Goal: Information Seeking & Learning: Find specific fact

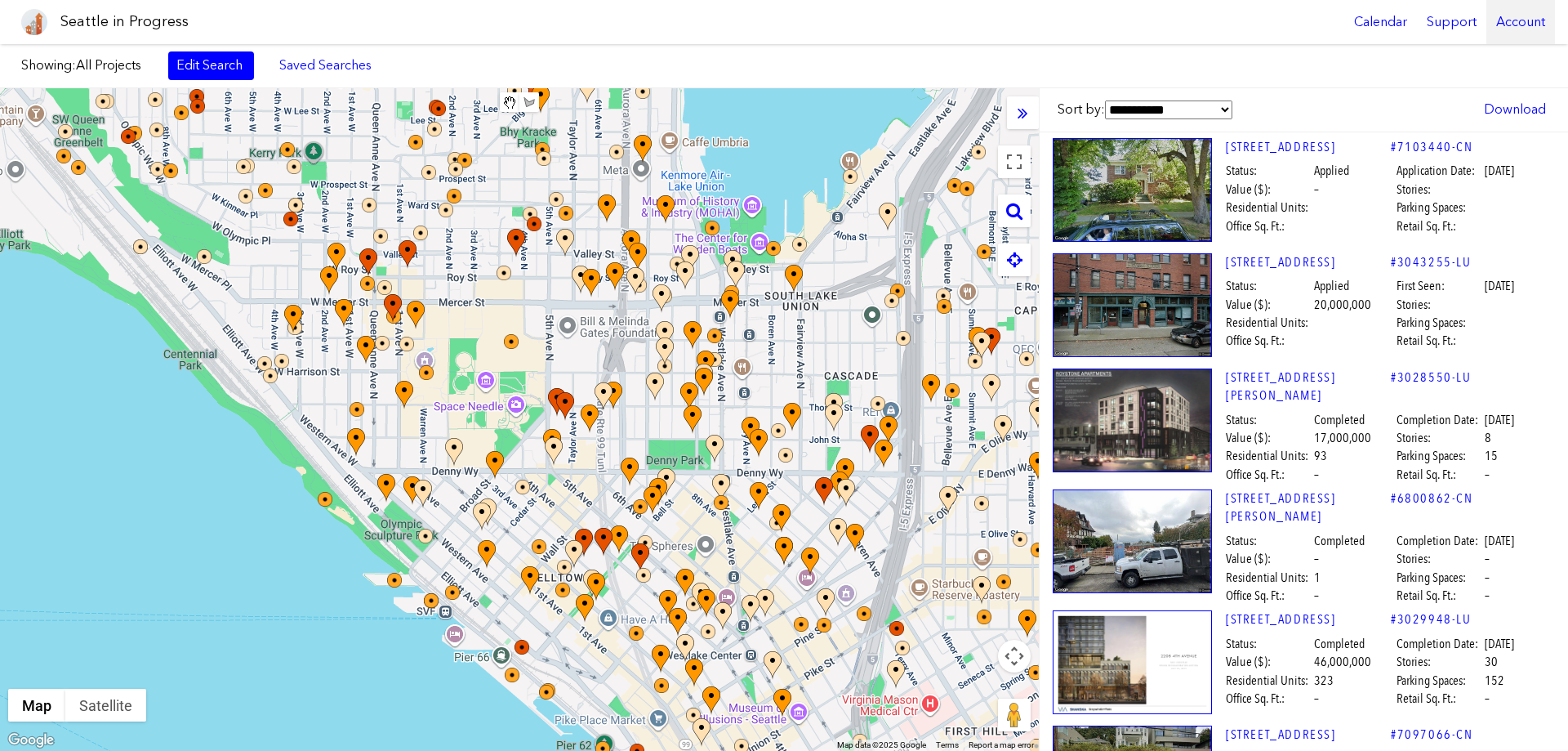
click at [1518, 22] on div "Account" at bounding box center [1520, 21] width 69 height 44
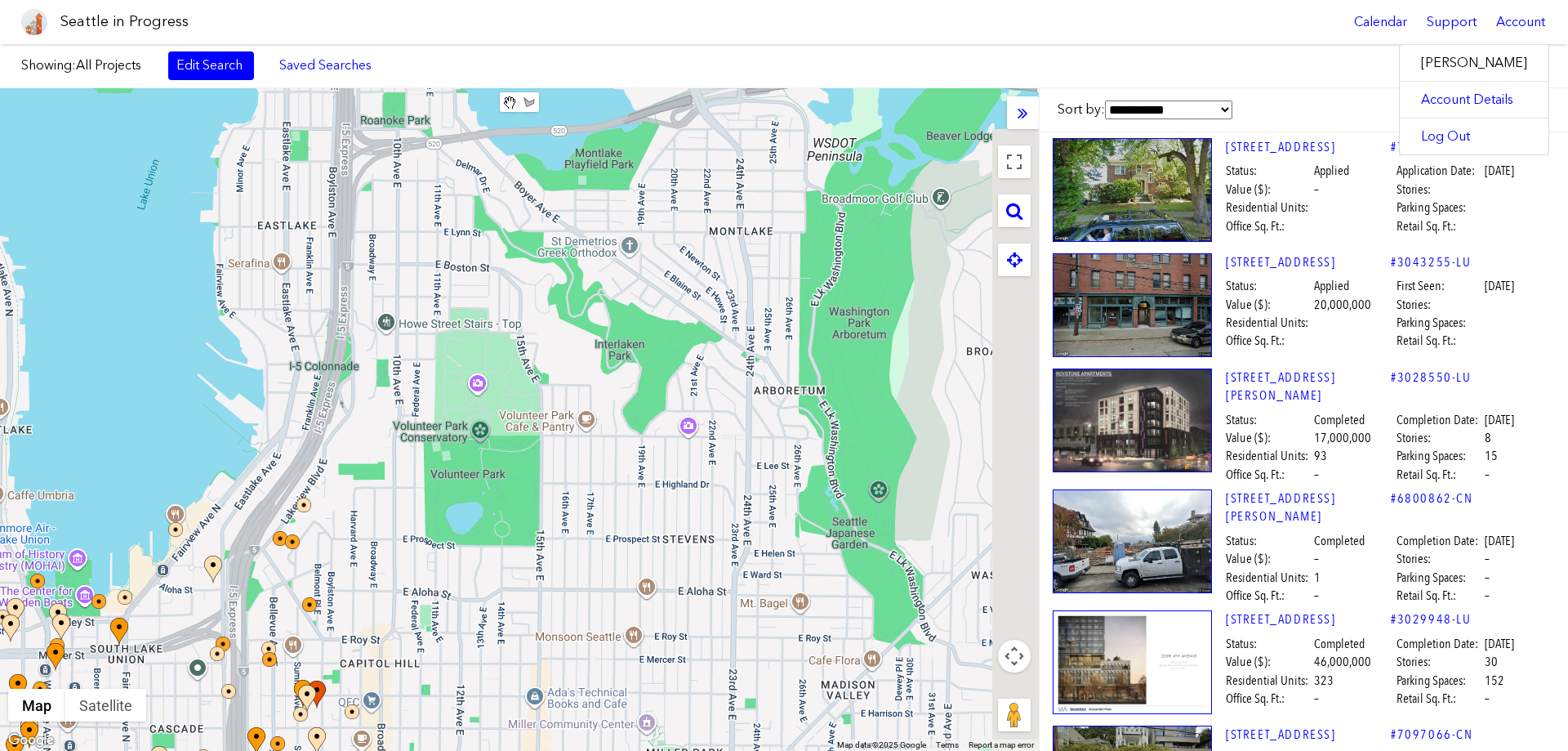
drag, startPoint x: 697, startPoint y: 427, endPoint x: 22, endPoint y: 783, distance: 763.1
click at [22, 750] on html "Seattle in Progress Calendar Support Account About [GEOGRAPHIC_DATA] in Progres…" at bounding box center [784, 376] width 1568 height 751
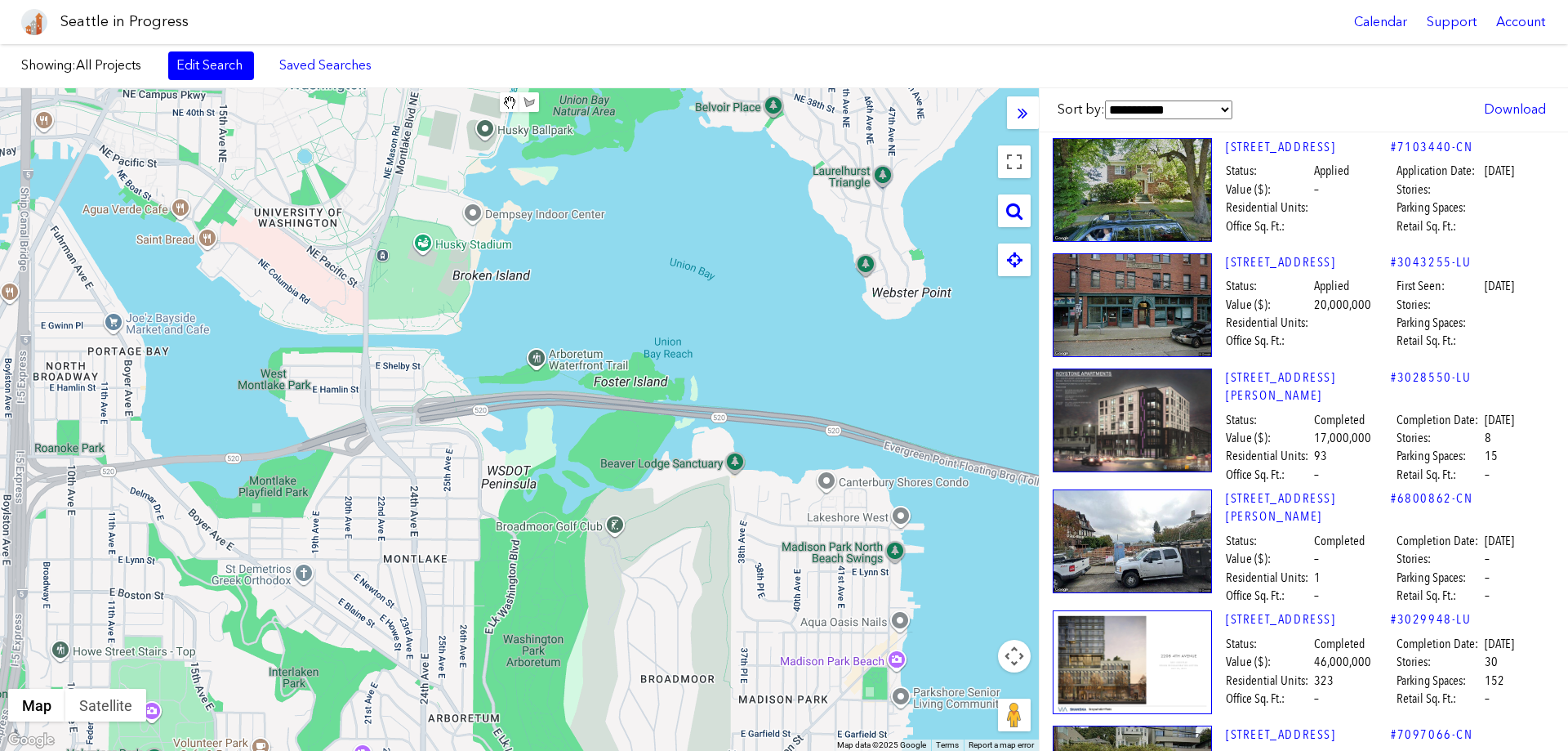
drag, startPoint x: 624, startPoint y: 441, endPoint x: 322, endPoint y: 718, distance: 409.8
click at [303, 750] on html "Seattle in Progress Calendar Support Account About [GEOGRAPHIC_DATA] in Progres…" at bounding box center [784, 376] width 1568 height 751
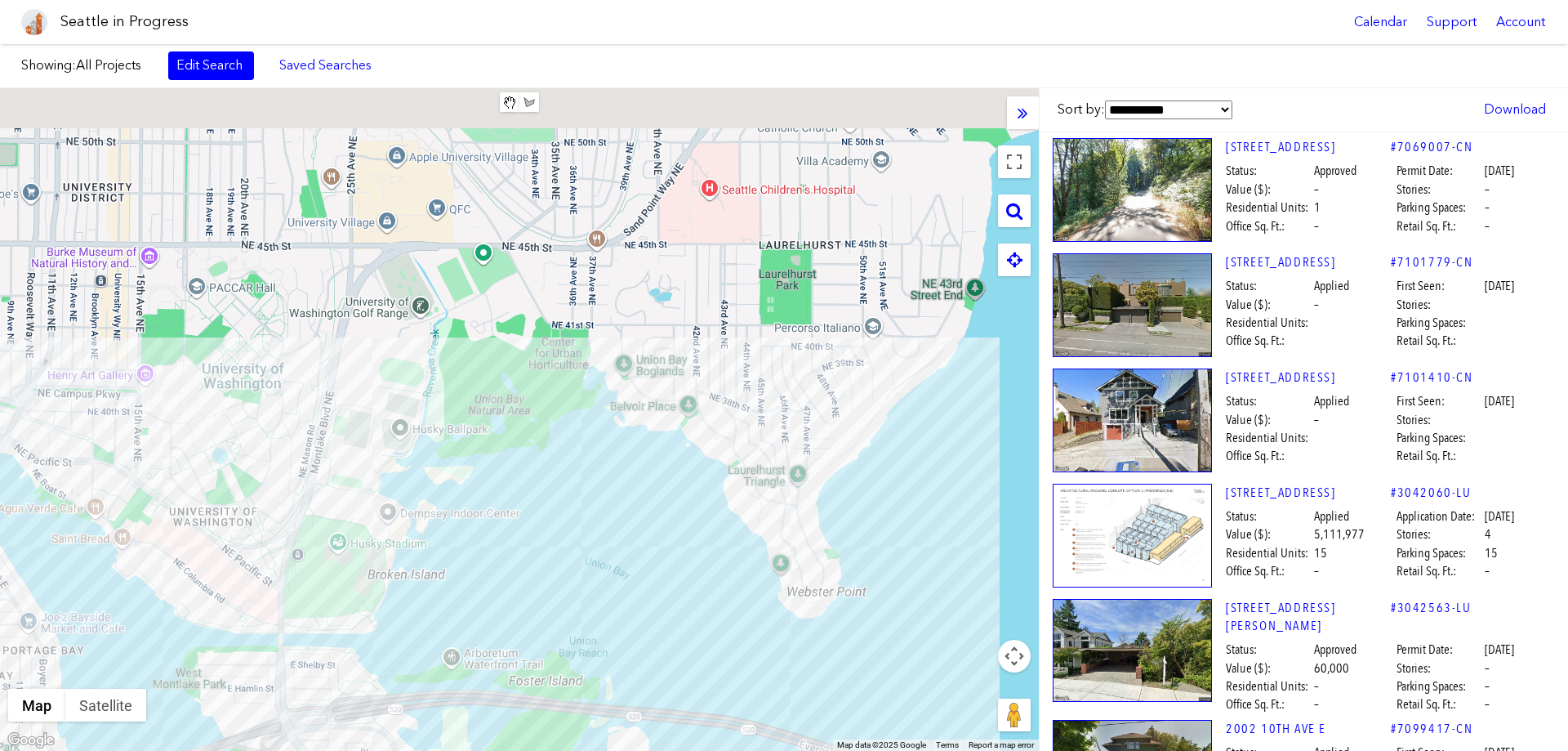
drag, startPoint x: 547, startPoint y: 328, endPoint x: 476, endPoint y: 649, distance: 328.8
click at [458, 696] on div at bounding box center [519, 419] width 1038 height 663
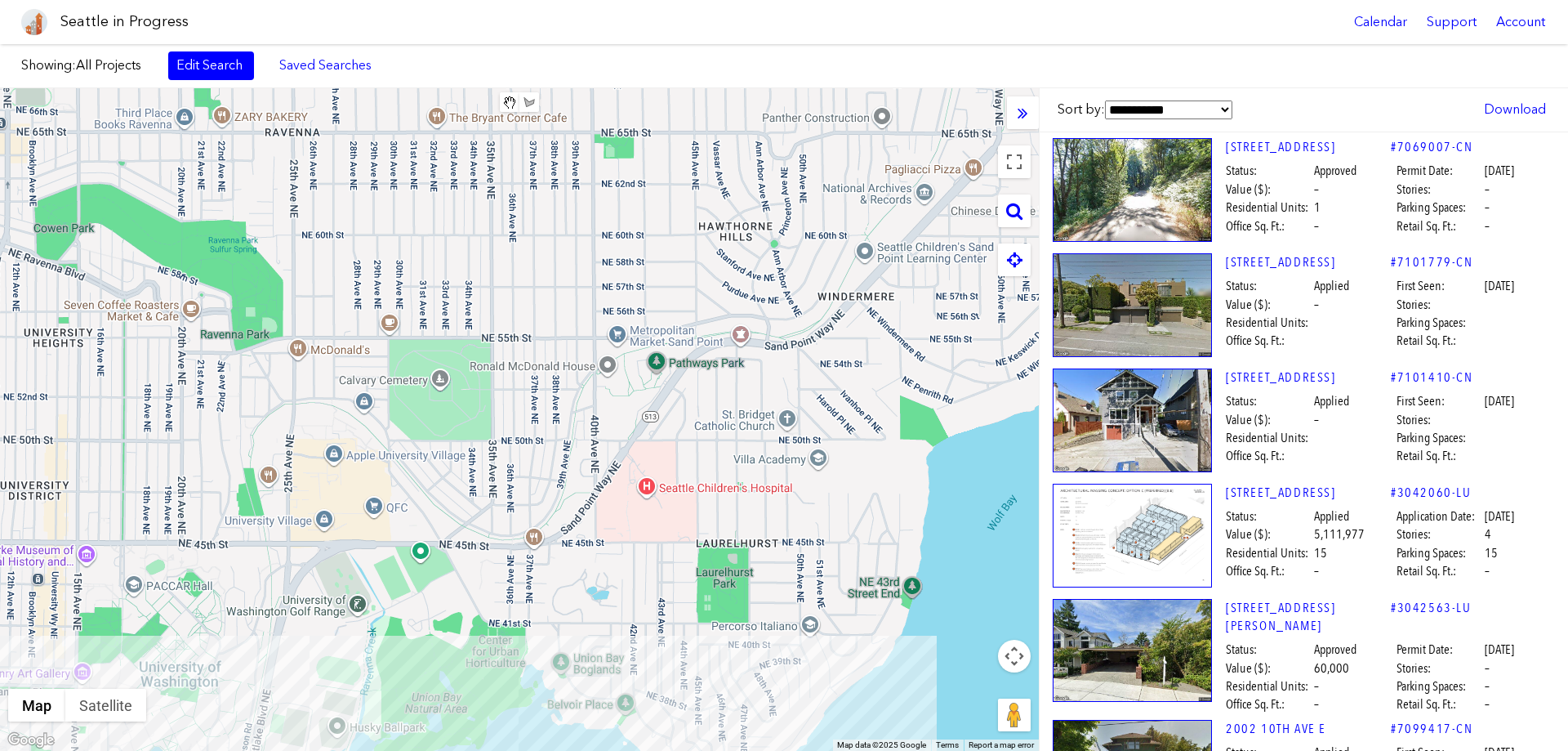
drag, startPoint x: 557, startPoint y: 363, endPoint x: 506, endPoint y: 598, distance: 240.5
click at [489, 632] on div at bounding box center [519, 419] width 1038 height 663
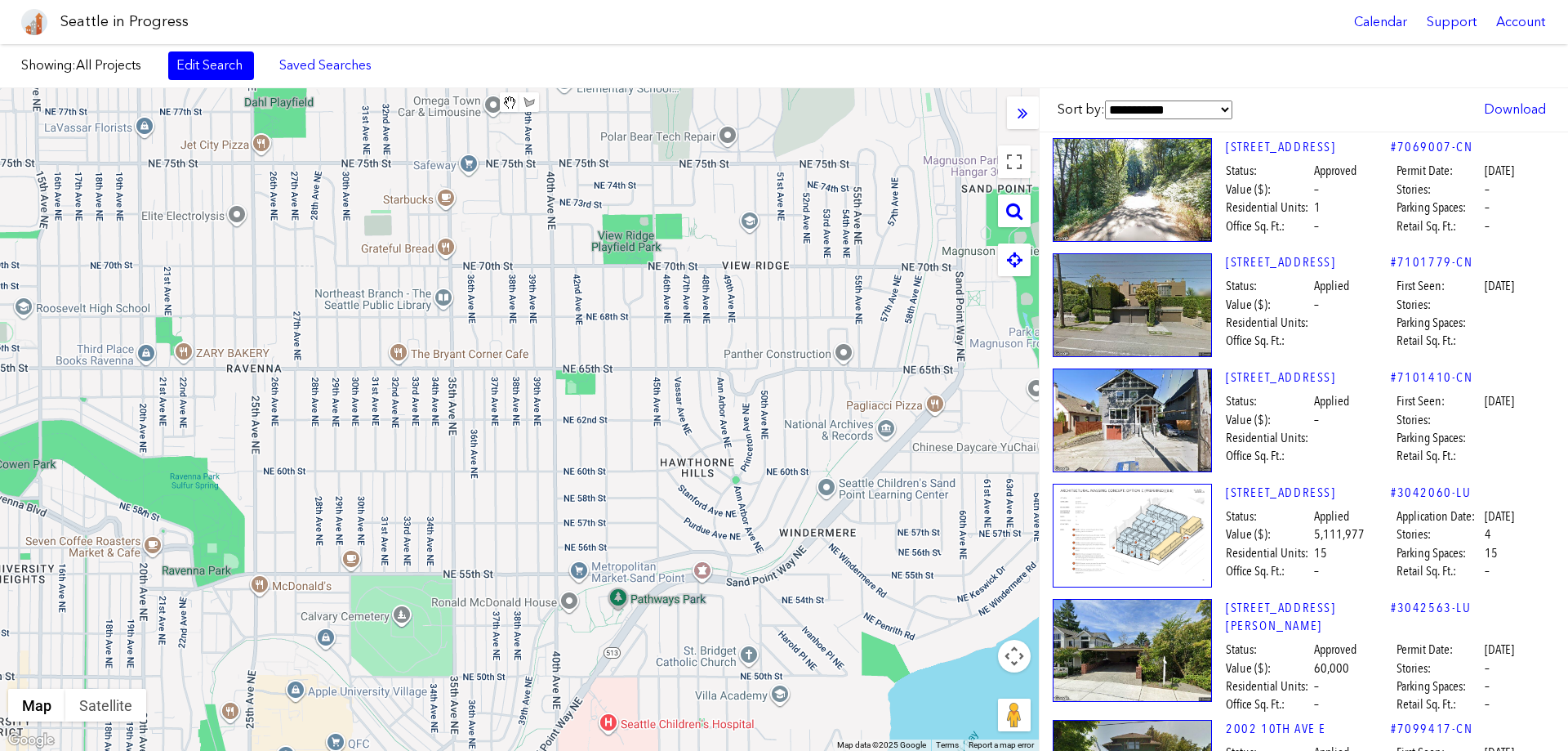
drag, startPoint x: 512, startPoint y: 325, endPoint x: 475, endPoint y: 562, distance: 239.9
click at [475, 562] on div at bounding box center [519, 419] width 1038 height 663
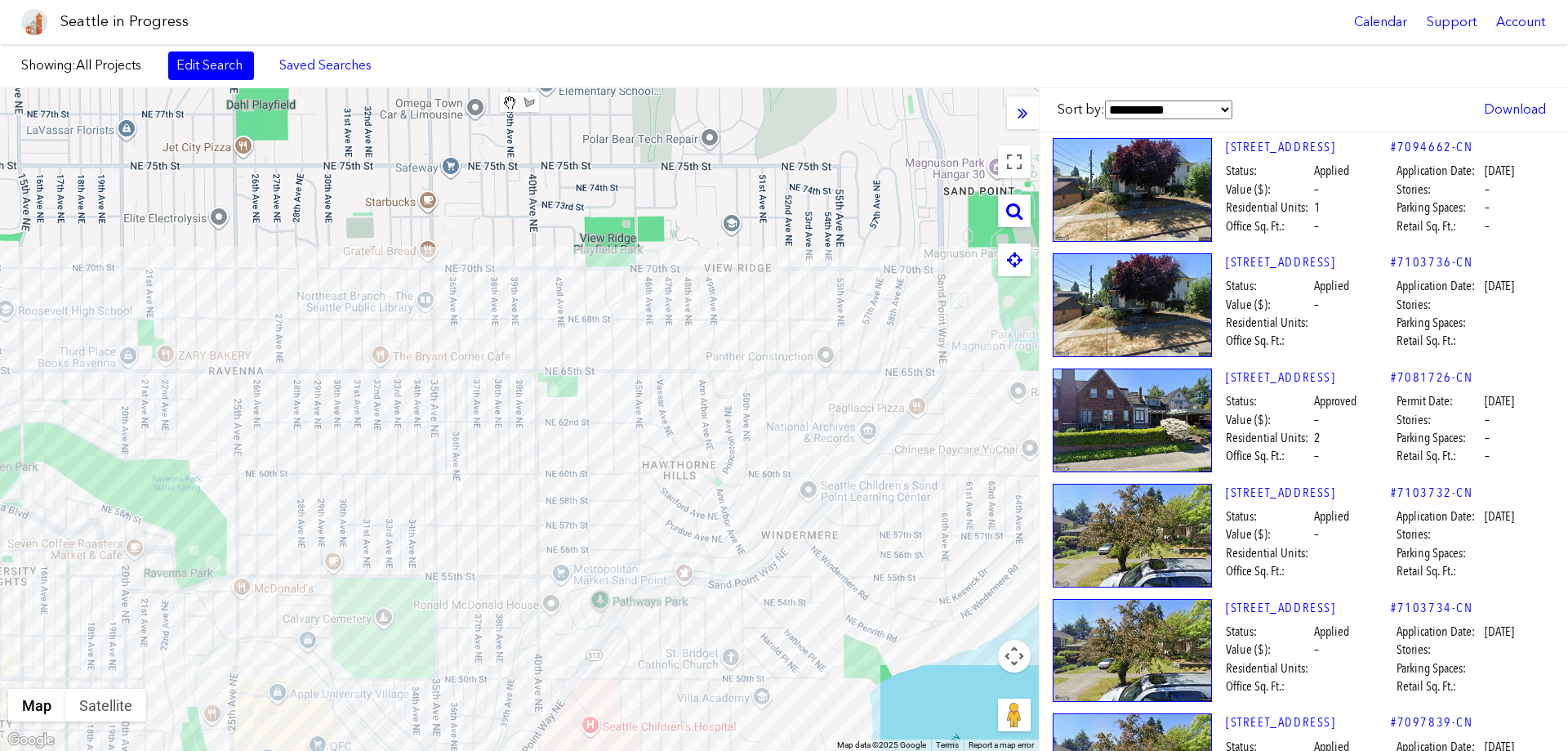
drag, startPoint x: 678, startPoint y: 420, endPoint x: 444, endPoint y: 433, distance: 234.4
click at [444, 433] on div at bounding box center [519, 419] width 1038 height 663
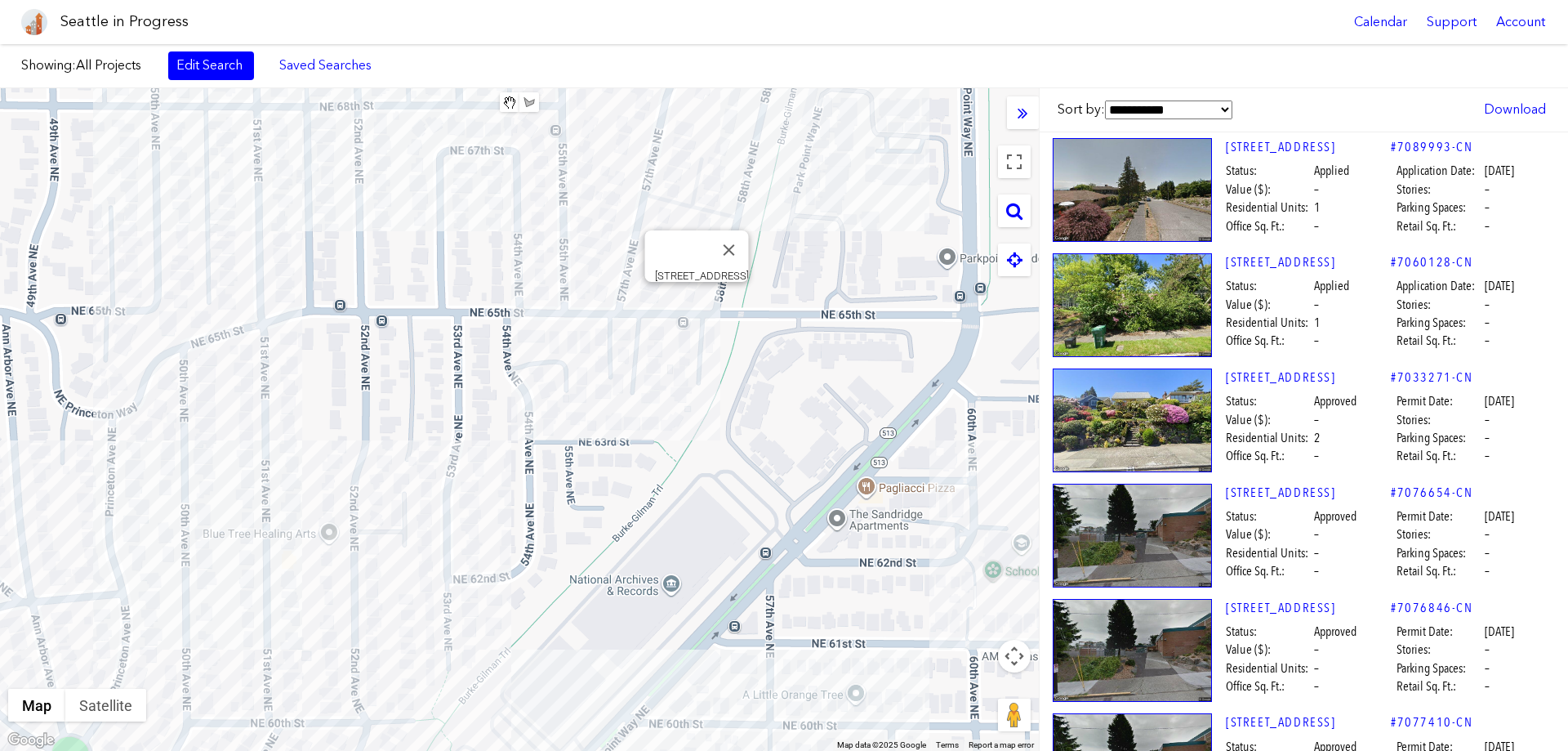
click at [697, 303] on div "[STREET_ADDRESS]" at bounding box center [519, 419] width 1038 height 663
click at [679, 300] on div "[STREET_ADDRESS]" at bounding box center [519, 419] width 1038 height 663
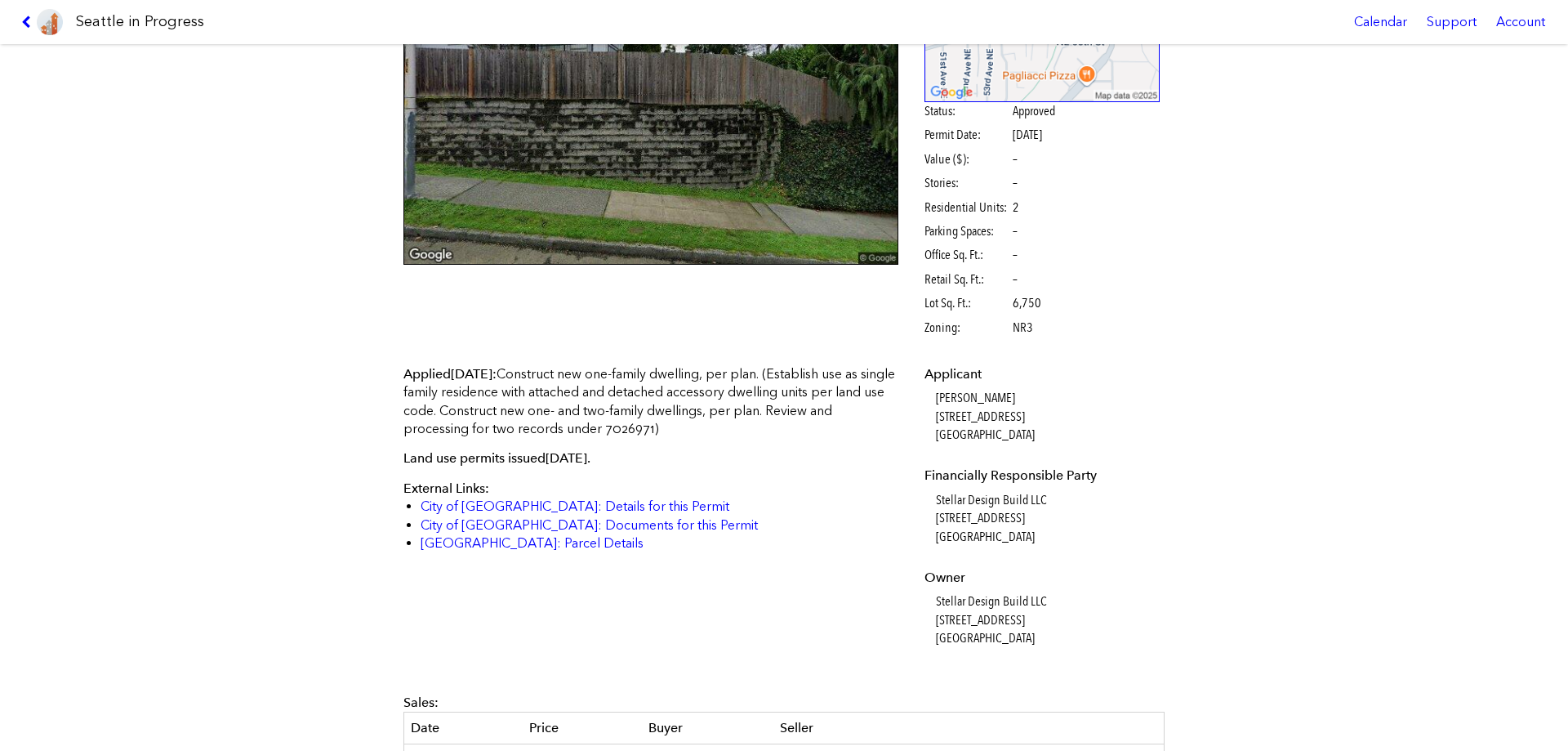
scroll to position [245, 0]
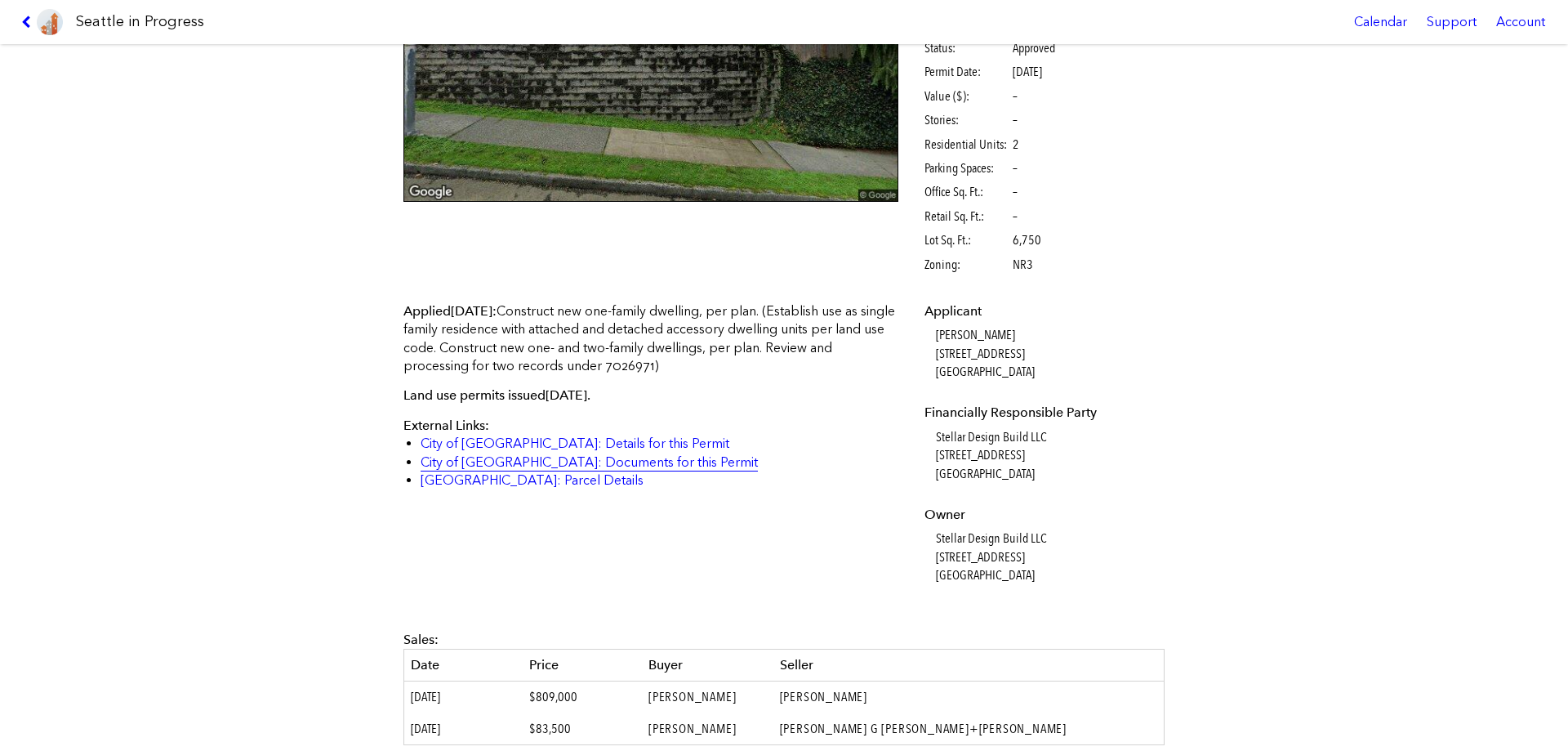
click at [608, 462] on link "City of [GEOGRAPHIC_DATA]: Documents for this Permit" at bounding box center [589, 462] width 338 height 15
